Goal: Information Seeking & Learning: Learn about a topic

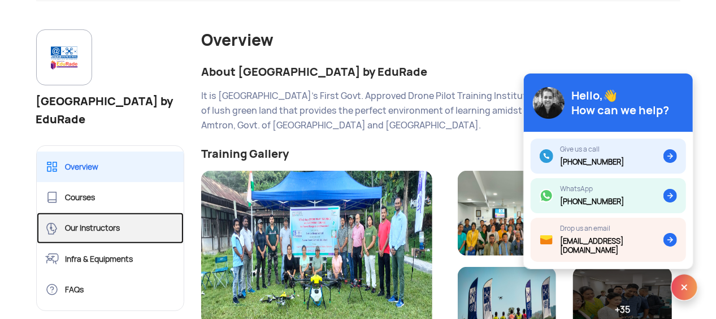
click at [100, 223] on link "Our Instructors" at bounding box center [111, 228] width 148 height 31
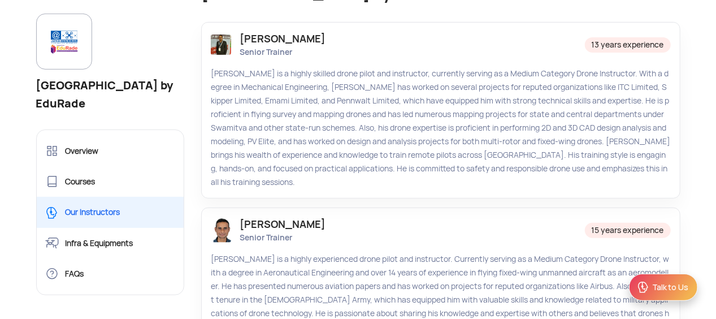
scroll to position [177, 0]
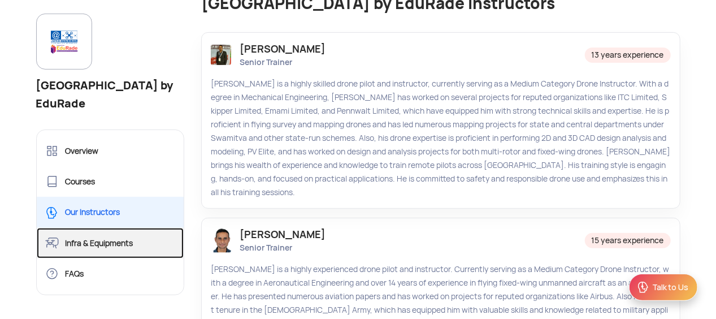
click at [94, 240] on link "Infra & Equipments" at bounding box center [111, 243] width 148 height 31
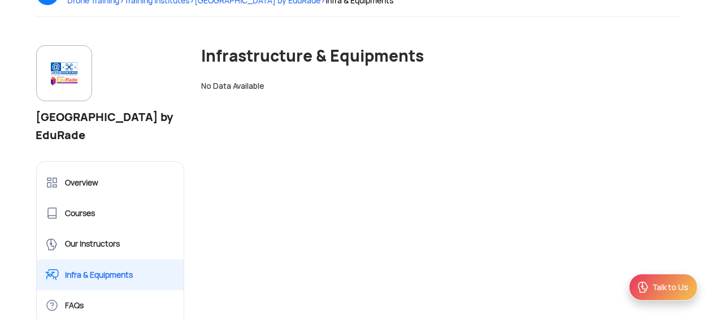
scroll to position [115, 0]
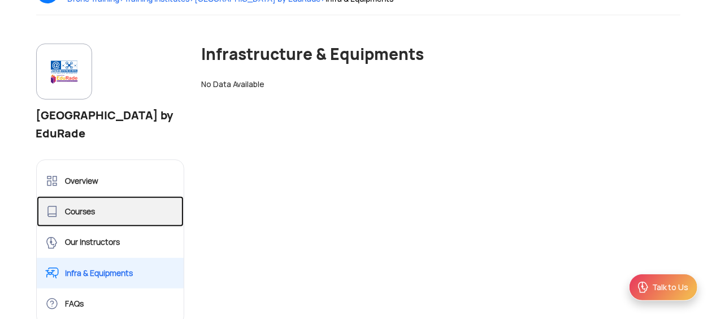
click at [83, 215] on link "Courses" at bounding box center [111, 211] width 148 height 31
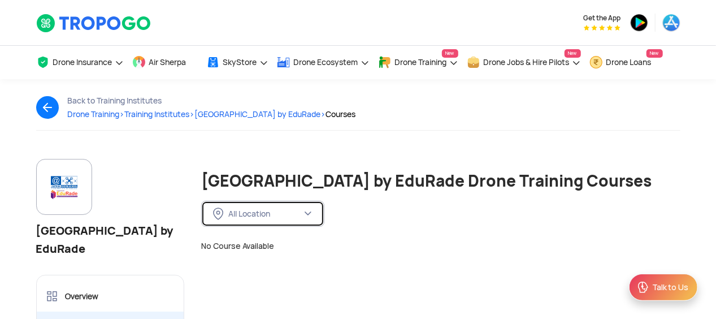
click at [265, 210] on div "All Location" at bounding box center [264, 214] width 73 height 10
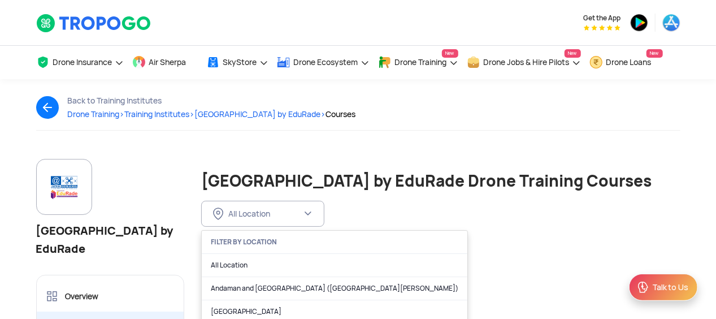
drag, startPoint x: 371, startPoint y: 249, endPoint x: 372, endPoint y: 265, distance: 15.9
click at [372, 265] on div "Amtron [GEOGRAPHIC_DATA] by EduRade Overview Courses Our Instructors Infra & Eq…" at bounding box center [358, 309] width 661 height 300
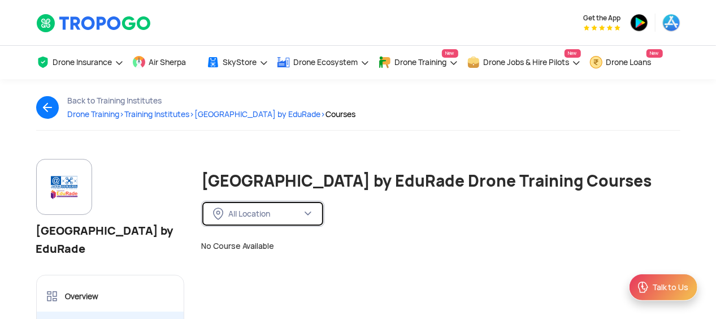
click at [311, 218] on button "All Location" at bounding box center [262, 214] width 123 height 26
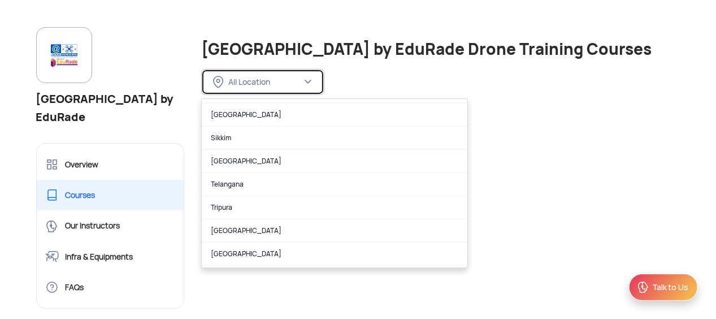
scroll to position [704, 0]
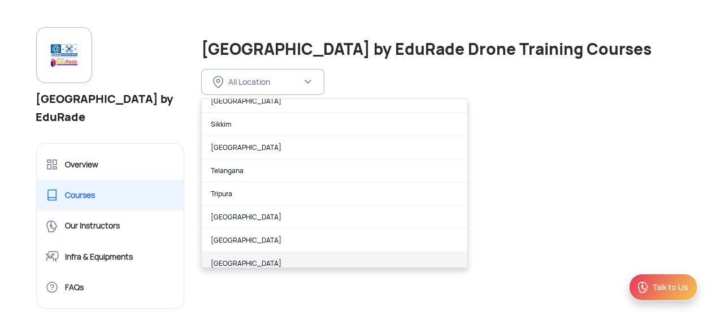
click at [319, 257] on link "[GEOGRAPHIC_DATA]" at bounding box center [335, 263] width 266 height 23
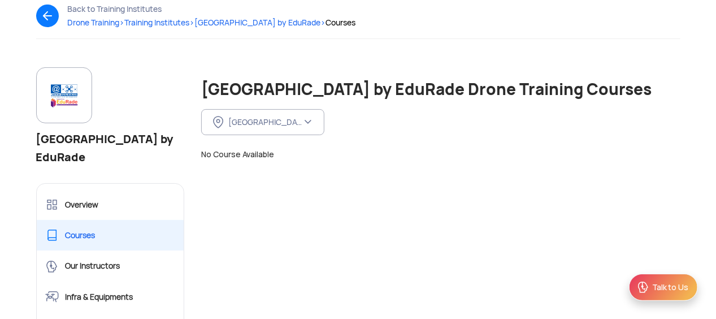
scroll to position [97, 0]
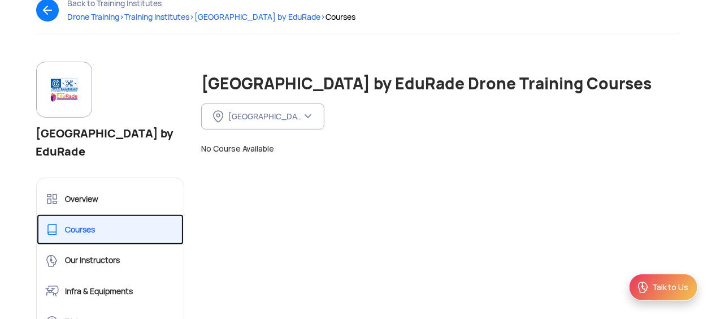
click at [102, 227] on link "Courses" at bounding box center [111, 229] width 148 height 31
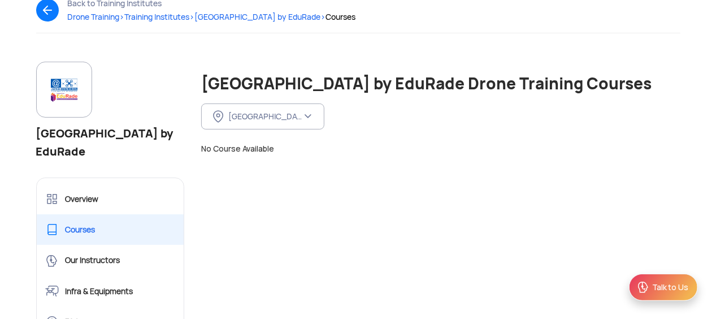
click at [48, 7] on img at bounding box center [52, 10] width 32 height 23
